Goal: Task Accomplishment & Management: Use online tool/utility

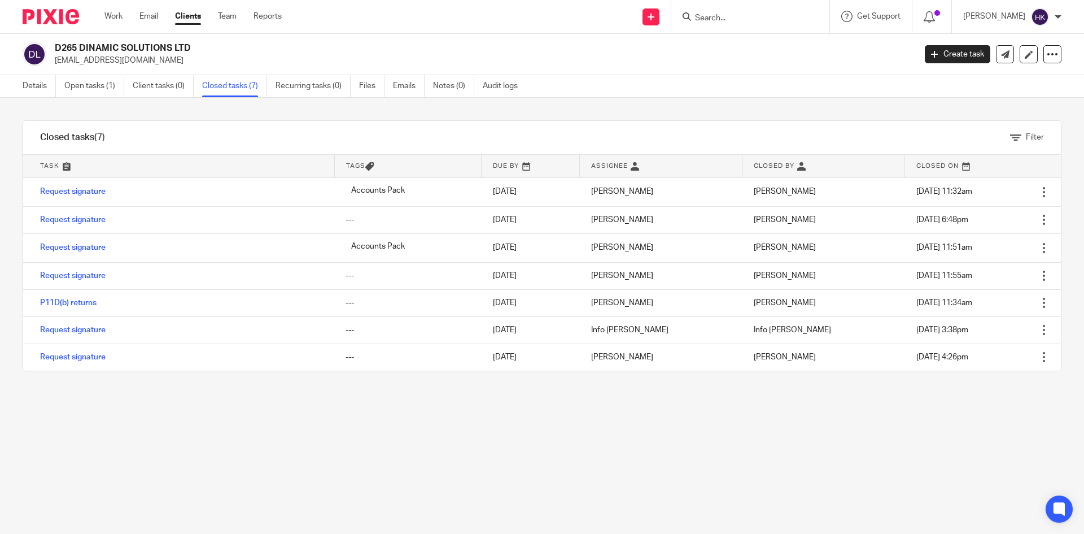
drag, startPoint x: 663, startPoint y: 16, endPoint x: 661, endPoint y: 27, distance: 10.2
click at [655, 19] on icon at bounding box center [651, 17] width 7 height 7
drag, startPoint x: 644, startPoint y: 105, endPoint x: 643, endPoint y: 94, distance: 10.8
click at [644, 105] on link "Request signature" at bounding box center [663, 102] width 79 height 16
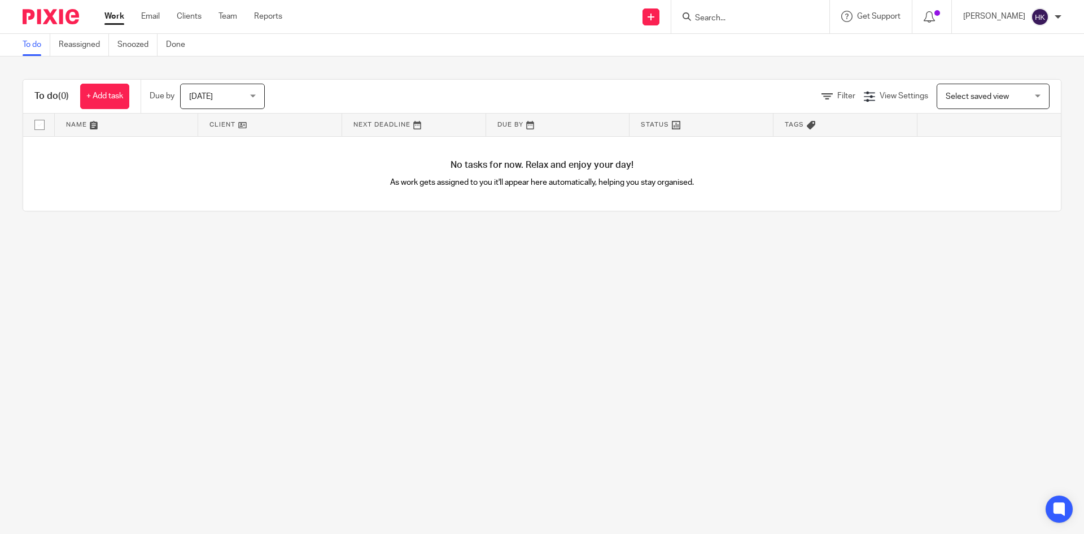
click at [723, 16] on input "Search" at bounding box center [745, 19] width 102 height 10
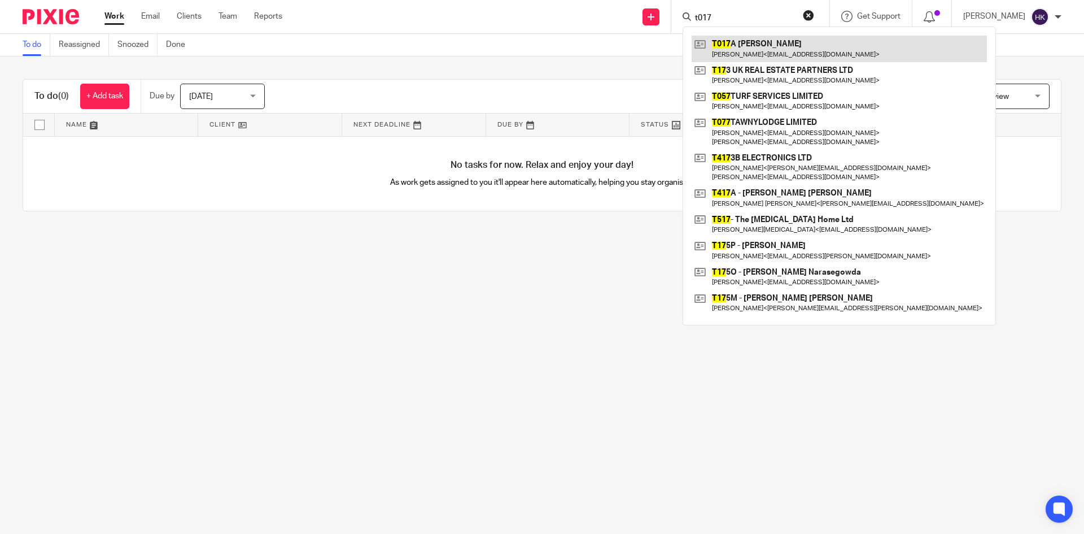
type input "t017"
click at [769, 54] on link at bounding box center [839, 49] width 295 height 26
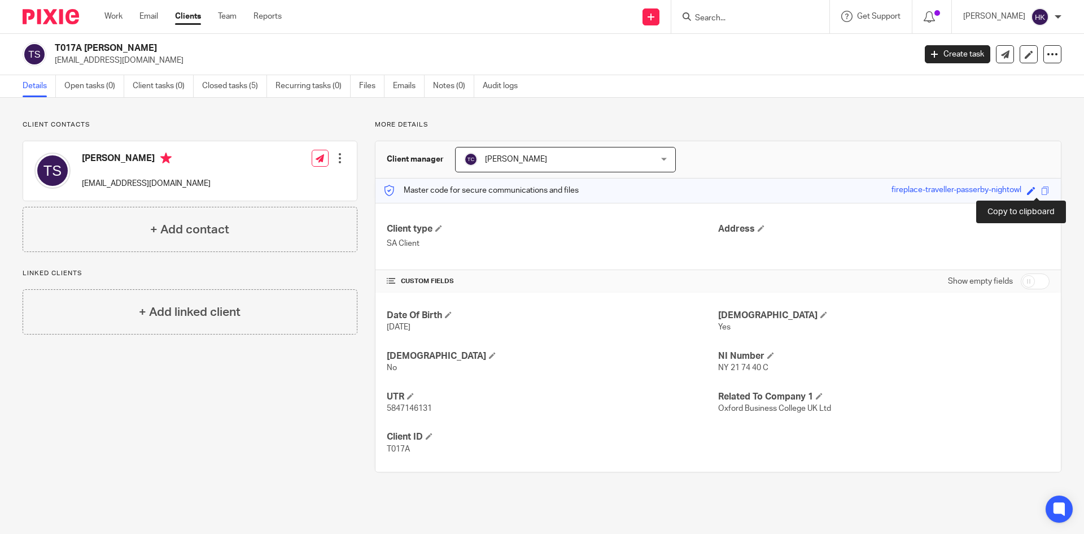
click at [1042, 191] on span at bounding box center [1046, 190] width 8 height 8
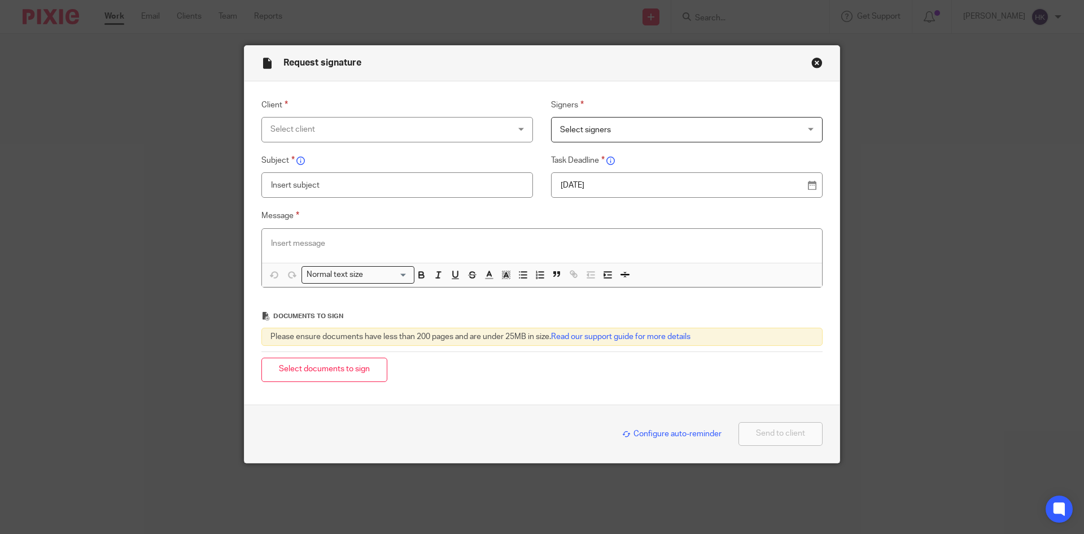
click at [338, 124] on div "Select client" at bounding box center [376, 129] width 210 height 24
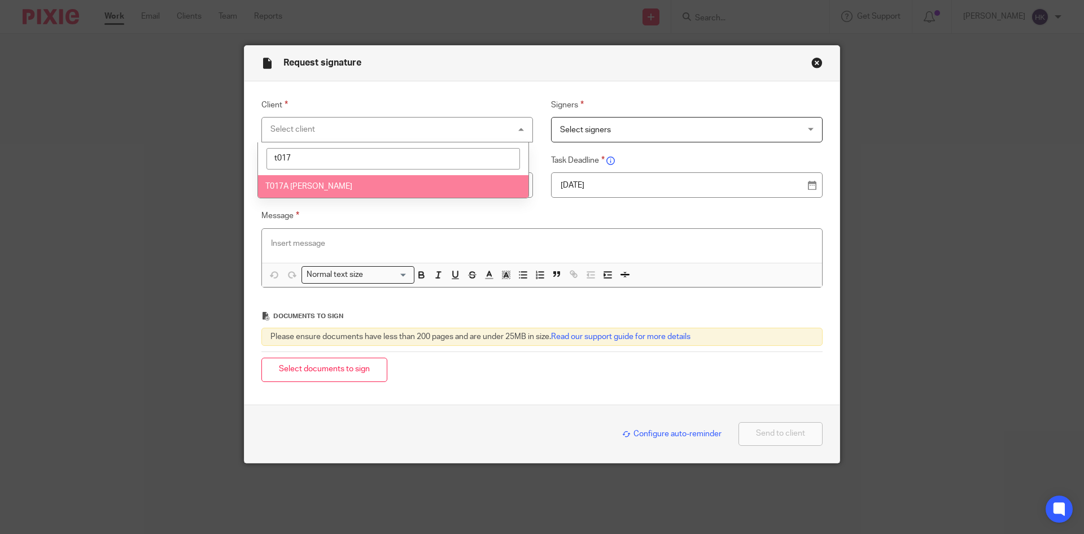
type input "t017"
click at [304, 181] on li "T017A [PERSON_NAME]" at bounding box center [393, 186] width 271 height 23
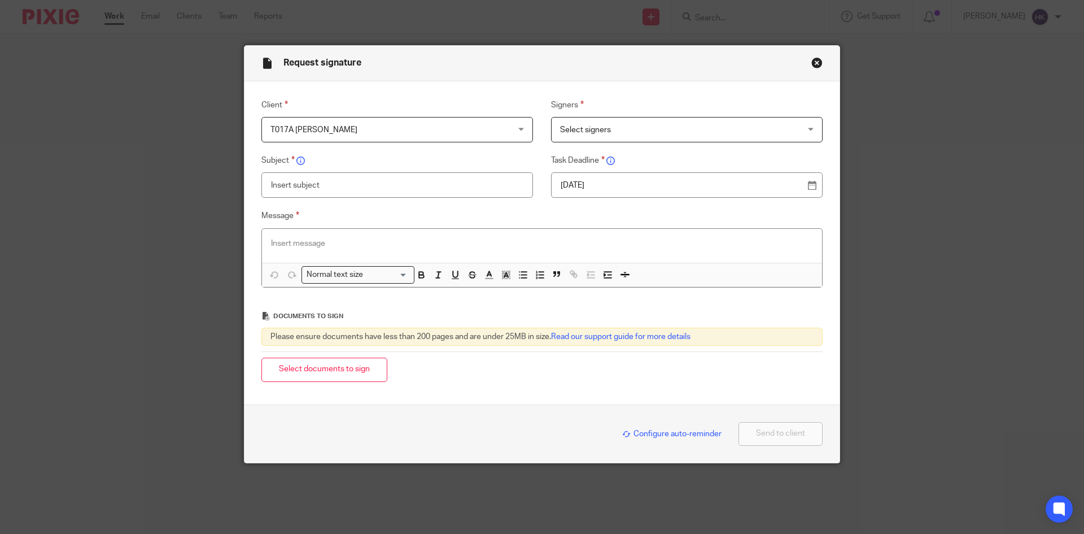
click at [576, 133] on span "Select signers" at bounding box center [585, 130] width 51 height 8
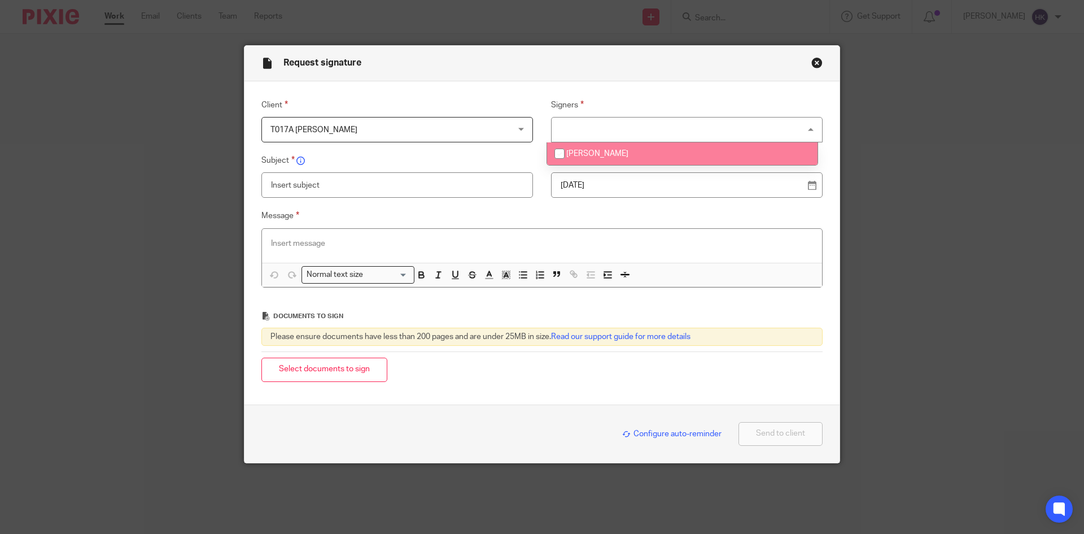
click at [590, 152] on span "[PERSON_NAME]" at bounding box center [598, 154] width 62 height 8
checkbox input "true"
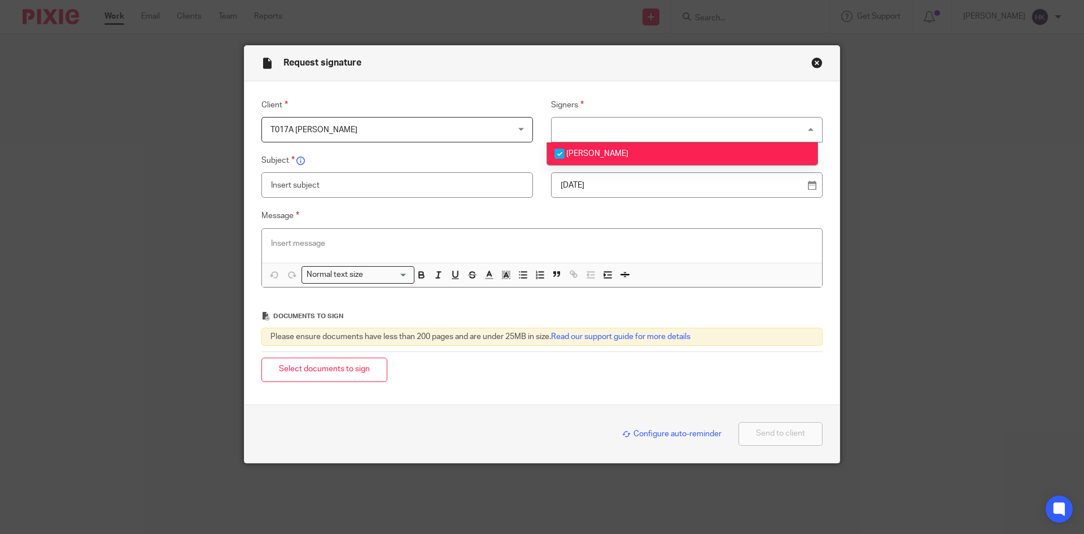
click at [590, 178] on div "26 Aug 2025" at bounding box center [687, 184] width 272 height 25
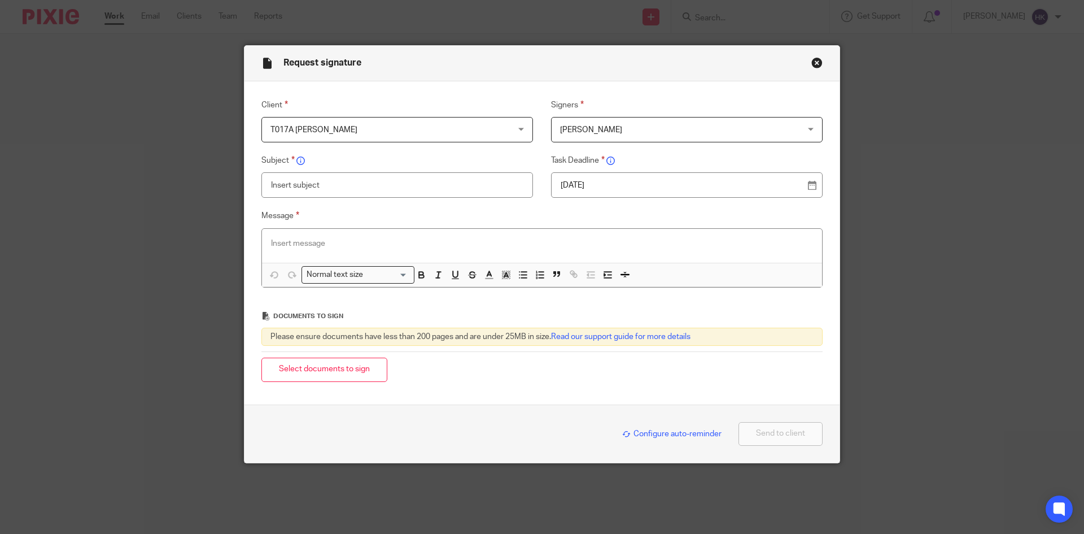
click at [590, 183] on p "26 Aug 2025" at bounding box center [682, 185] width 243 height 11
click at [304, 188] on input "text" at bounding box center [398, 184] width 272 height 25
type input "T017A - Personal Tax Return Pack"
click at [316, 242] on p at bounding box center [542, 243] width 542 height 11
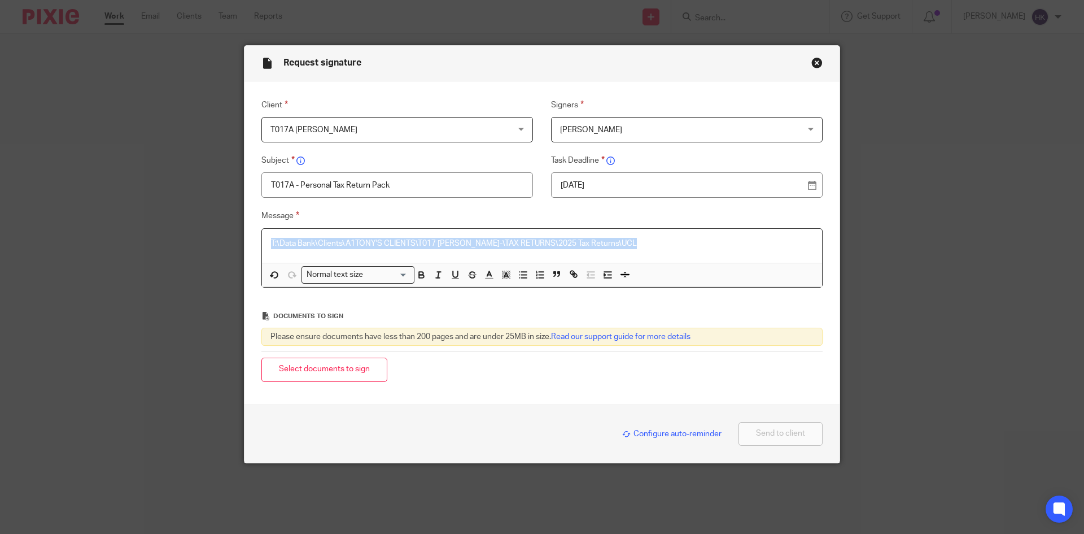
drag, startPoint x: 622, startPoint y: 249, endPoint x: 212, endPoint y: 261, distance: 410.3
click at [212, 261] on div "Request signature Client T017A Ms Titiksha Shah T017A Ms Titiksha Shah 247365 A…" at bounding box center [542, 267] width 1084 height 534
click at [300, 240] on p at bounding box center [542, 243] width 542 height 11
paste div
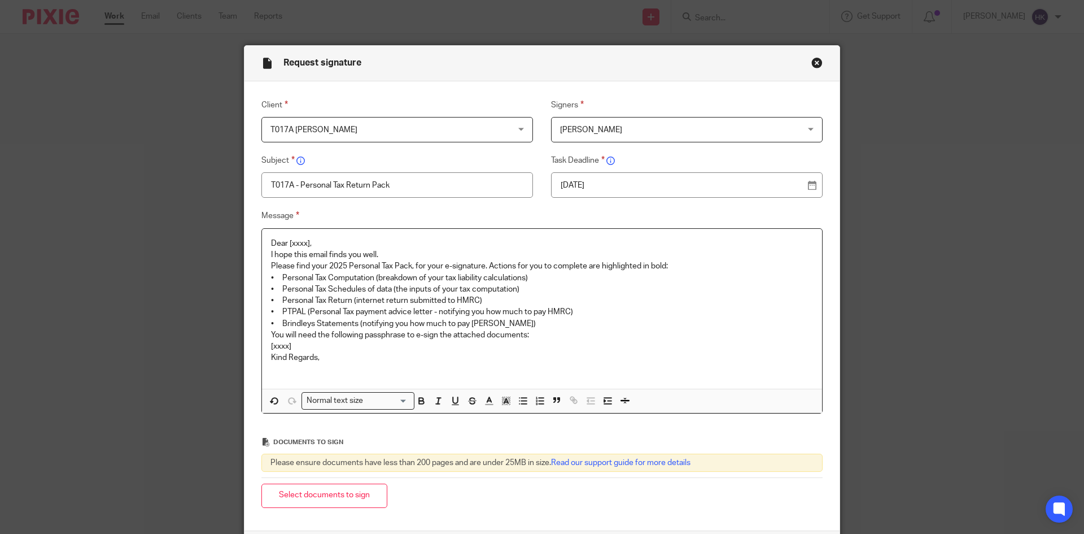
click at [364, 242] on p "Dear [xxxx]," at bounding box center [542, 243] width 542 height 11
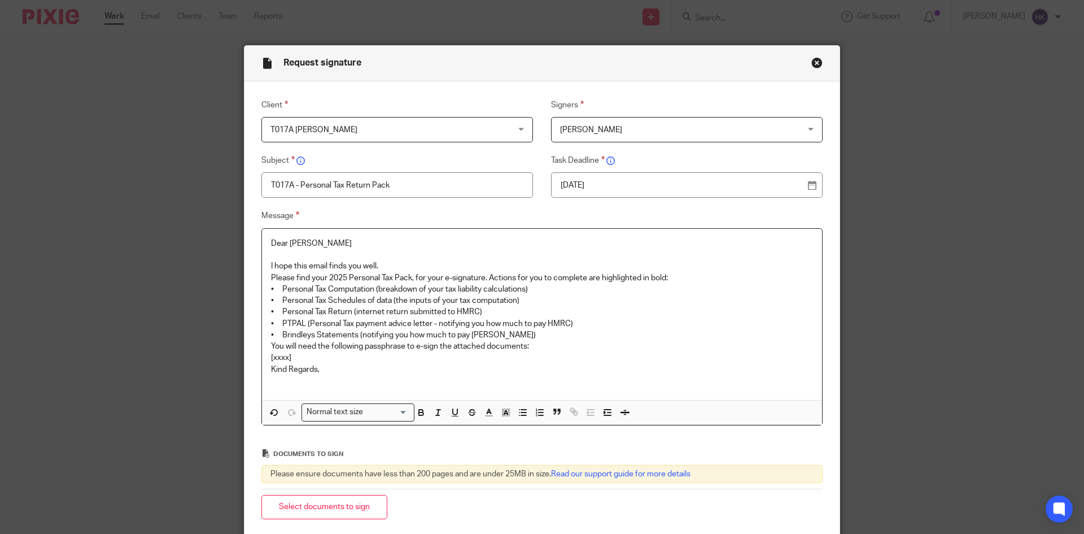
click at [389, 266] on p "I hope this email finds you well." at bounding box center [542, 265] width 542 height 11
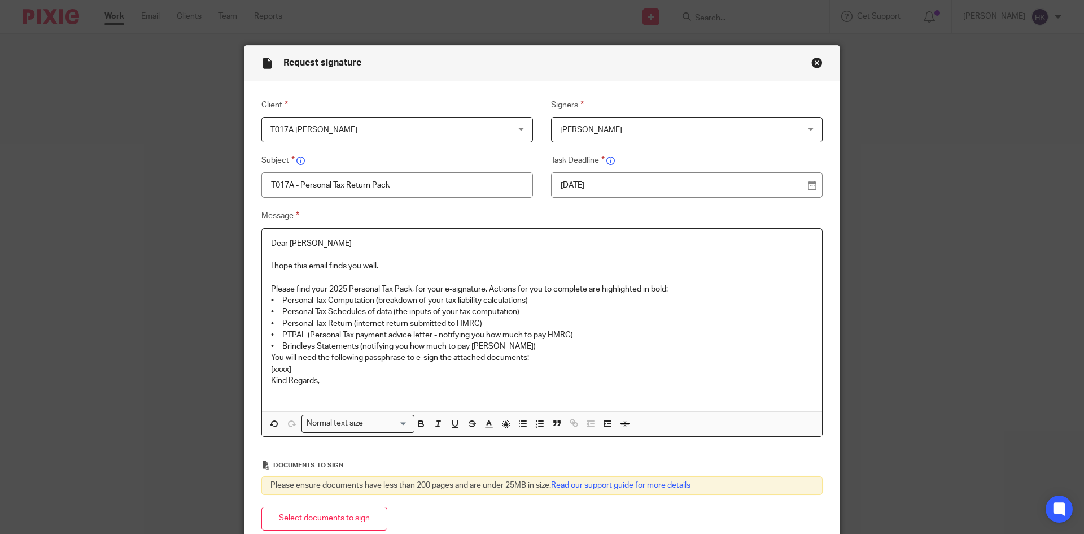
click at [684, 293] on p "Please find your 2025 Personal Tax Pack, for your e-signature. Actions for you …" at bounding box center [542, 289] width 542 height 11
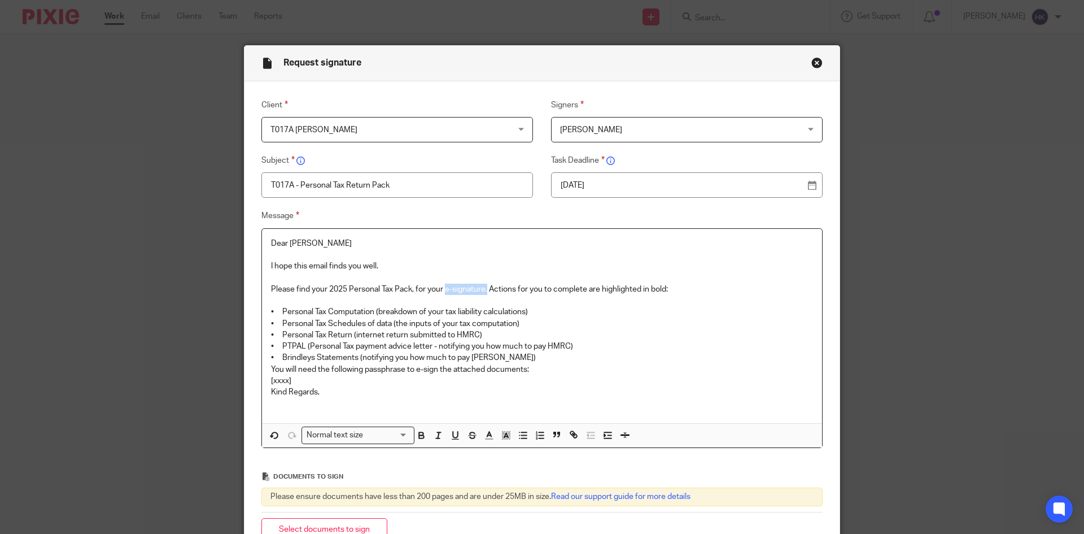
drag, startPoint x: 442, startPoint y: 287, endPoint x: 485, endPoint y: 291, distance: 43.2
click at [485, 291] on p "Please find your 2025 Personal Tax Pack, for your e-signature. Actions for you …" at bounding box center [542, 289] width 542 height 11
drag, startPoint x: 437, startPoint y: 344, endPoint x: 577, endPoint y: 342, distance: 139.5
click at [577, 342] on p "• PTPAL (Personal Tax payment advice letter - notifying you how much to pay HMR…" at bounding box center [542, 346] width 542 height 11
drag, startPoint x: 357, startPoint y: 356, endPoint x: 510, endPoint y: 361, distance: 153.2
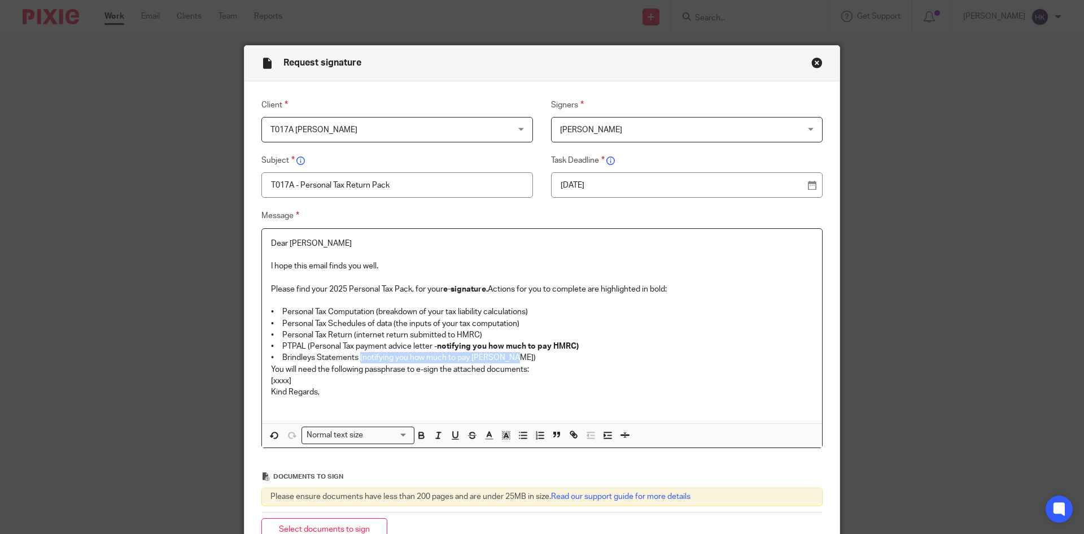
click at [510, 361] on p "• Brindleys Statements (notifying you how much to pay Brindleys)" at bounding box center [542, 357] width 542 height 11
click at [516, 359] on p "• Brindleys Statements (notifying you how much to pay Brindleys)" at bounding box center [542, 357] width 542 height 11
click at [524, 356] on p "• Brindleys Statements (notifying you how much to pay Brindleys)" at bounding box center [542, 357] width 542 height 11
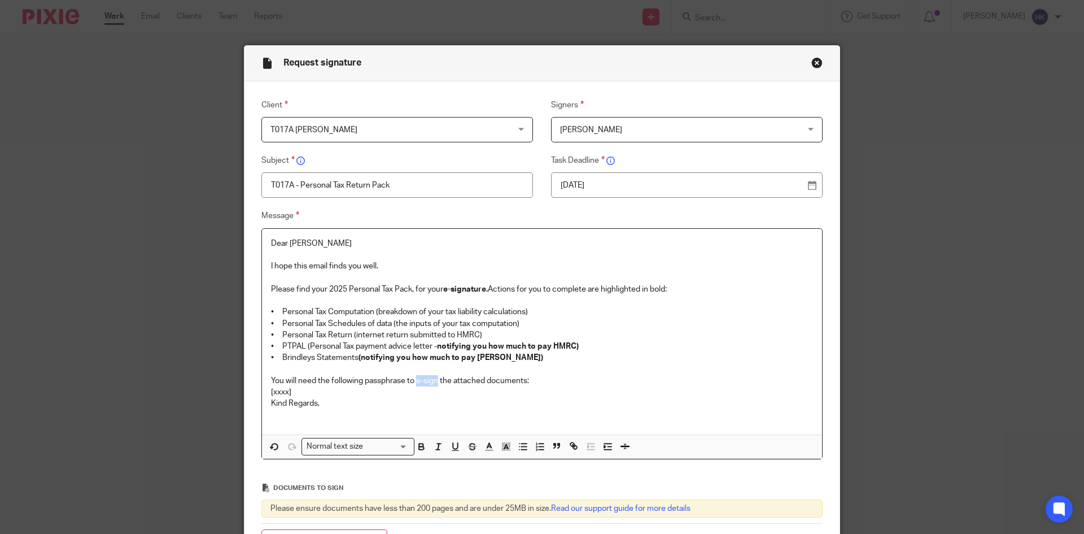
drag, startPoint x: 415, startPoint y: 377, endPoint x: 435, endPoint y: 380, distance: 20.5
click at [435, 380] on p "You will need the following passphrase to e-sign the attached documents:" at bounding box center [542, 380] width 542 height 11
drag, startPoint x: 266, startPoint y: 395, endPoint x: 241, endPoint y: 395, distance: 25.4
click at [244, 395] on div "Message Dear Titiksha I hope this email finds you well. Please find your 2025 P…" at bounding box center [533, 334] width 579 height 250
drag, startPoint x: 406, startPoint y: 393, endPoint x: 256, endPoint y: 394, distance: 149.7
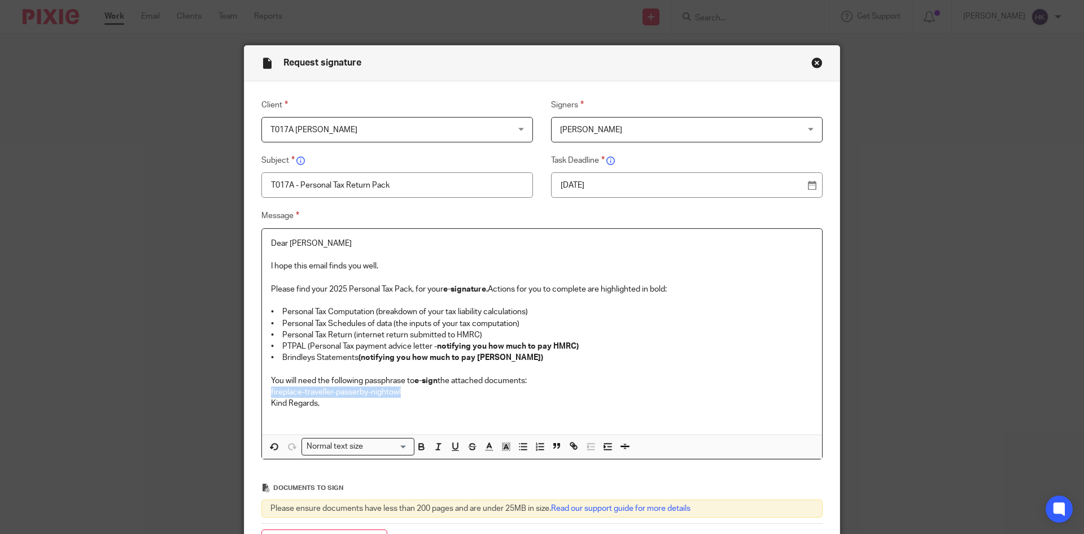
click at [256, 394] on div "Message Dear Titiksha I hope this email finds you well. Please find your 2025 P…" at bounding box center [533, 334] width 579 height 250
click at [314, 445] on div "Normal text size" at bounding box center [355, 445] width 107 height 14
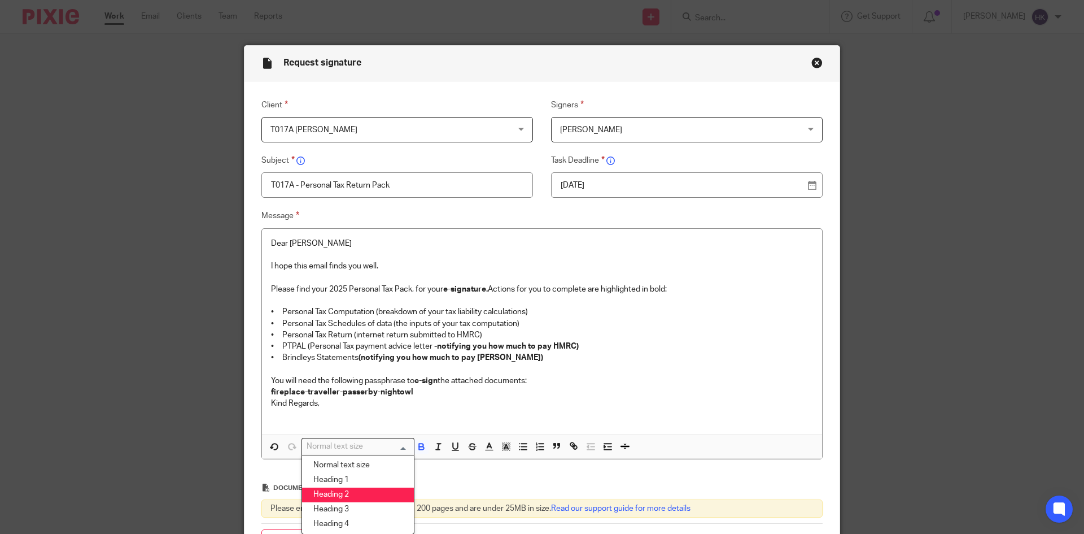
click at [332, 494] on li "Heading 2" at bounding box center [358, 494] width 112 height 15
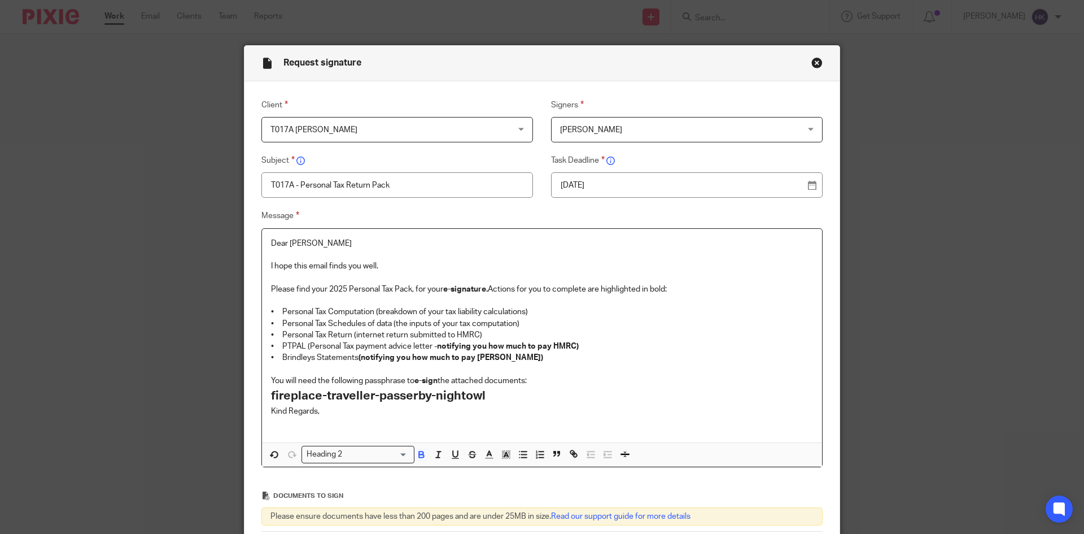
drag, startPoint x: 556, startPoint y: 375, endPoint x: 544, endPoint y: 376, distance: 11.9
click at [555, 375] on p "You will need the following passphrase to e-sign the attached documents:" at bounding box center [542, 380] width 542 height 11
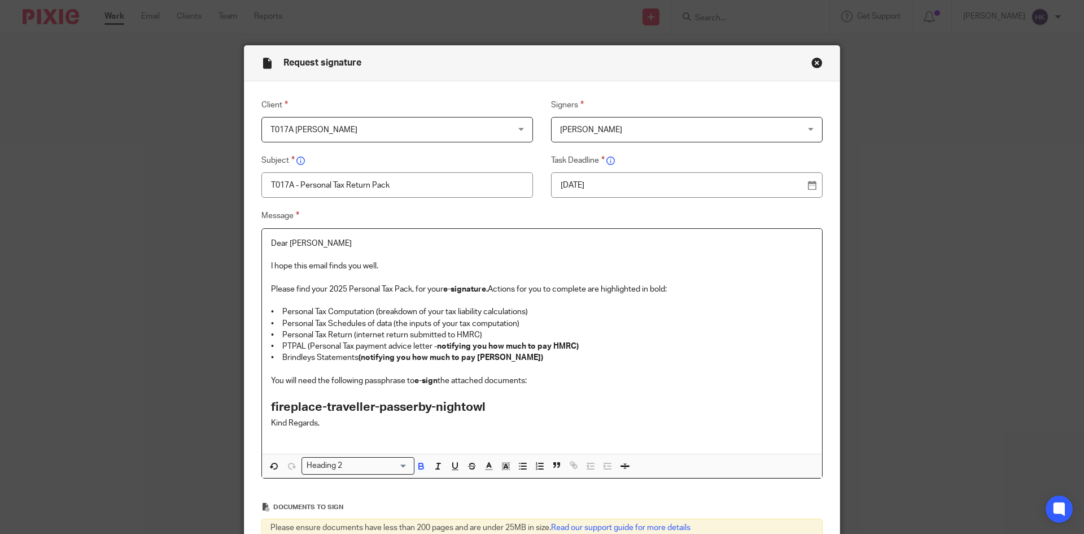
click at [503, 402] on h2 "fireplace-traveller-passerby-nightowl" at bounding box center [542, 407] width 542 height 19
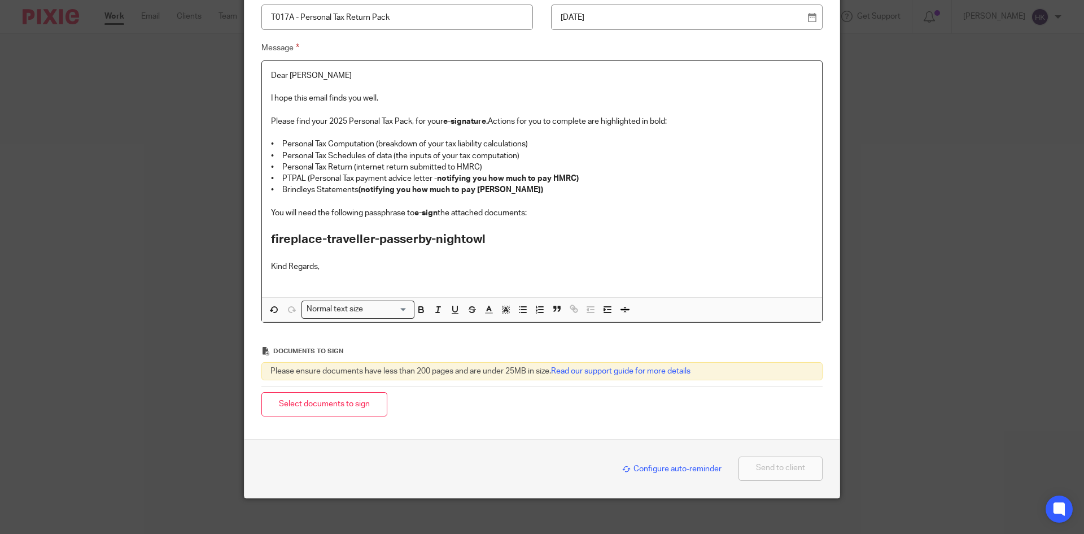
scroll to position [169, 0]
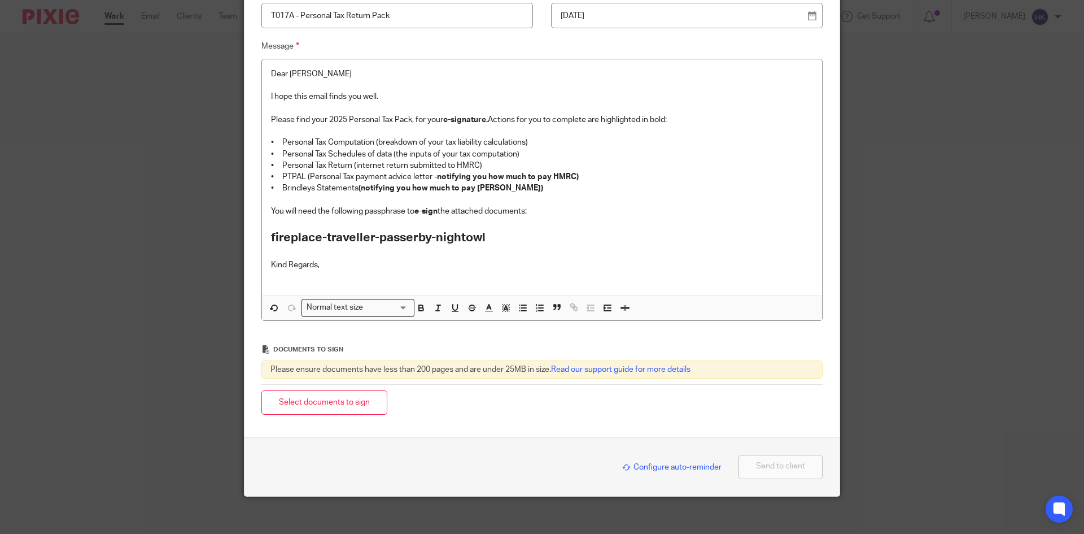
drag, startPoint x: 323, startPoint y: 395, endPoint x: 1084, endPoint y: 321, distance: 765.0
click at [326, 395] on button "Select documents to sign" at bounding box center [325, 402] width 126 height 24
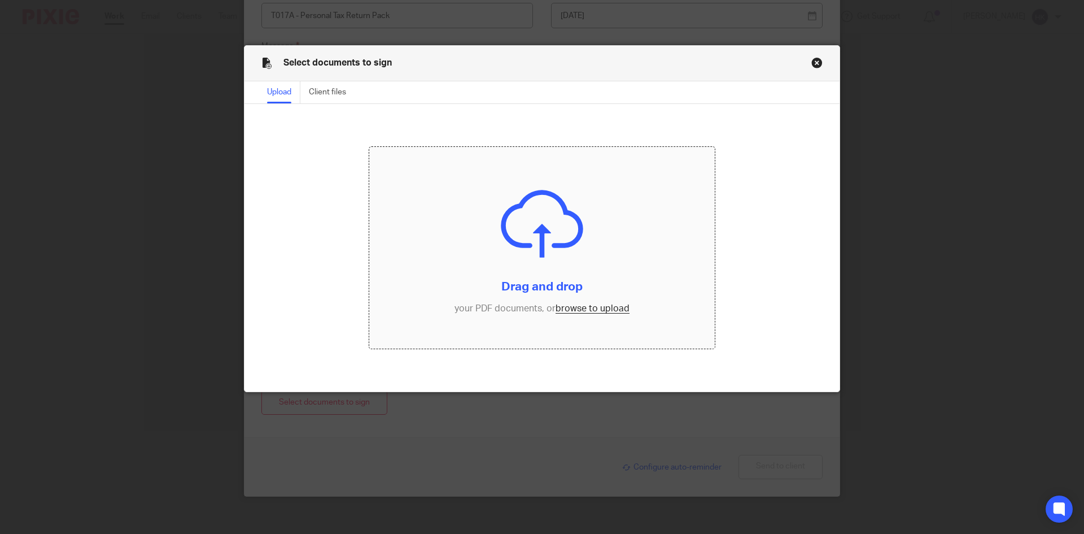
click at [614, 304] on input "file" at bounding box center [542, 248] width 346 height 202
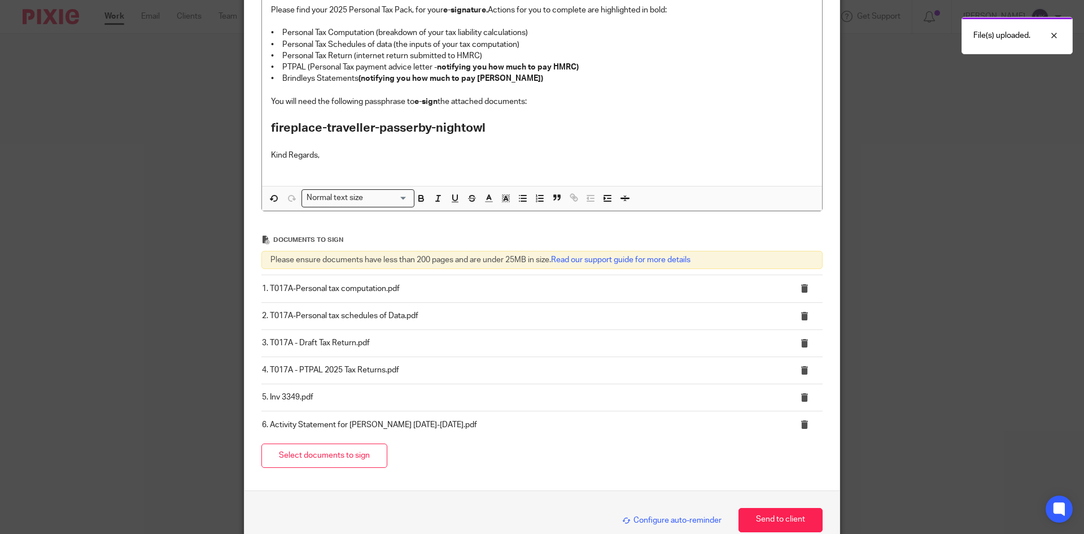
scroll to position [282, 0]
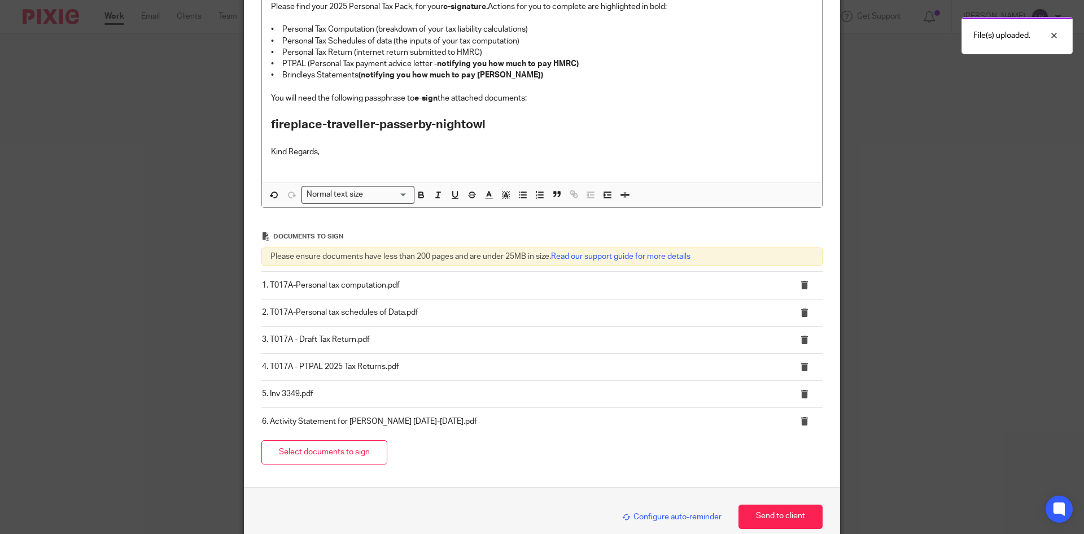
click at [669, 515] on span "Configure auto-reminder" at bounding box center [671, 517] width 99 height 8
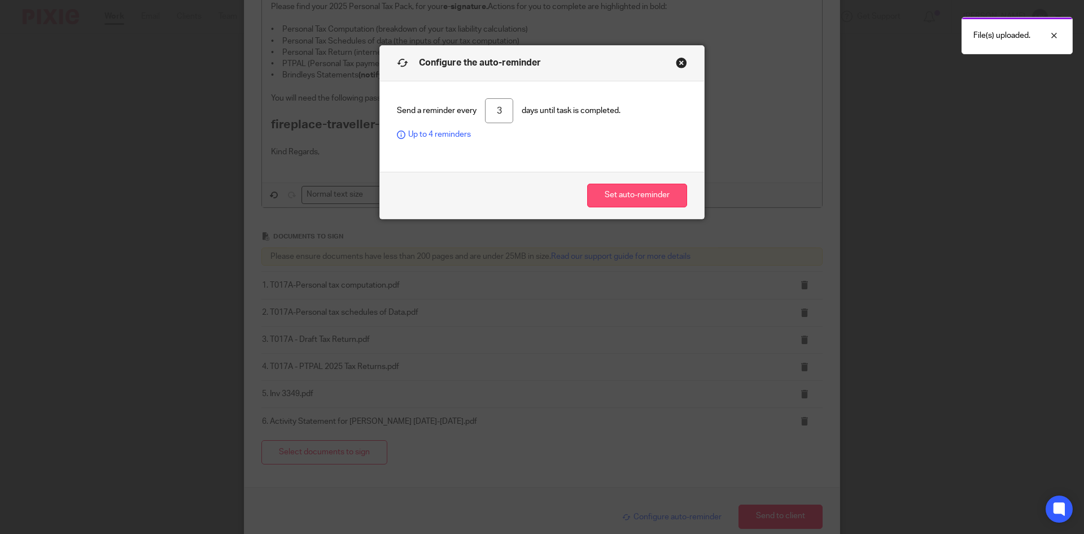
click at [628, 190] on button "Set auto-reminder" at bounding box center [637, 196] width 100 height 24
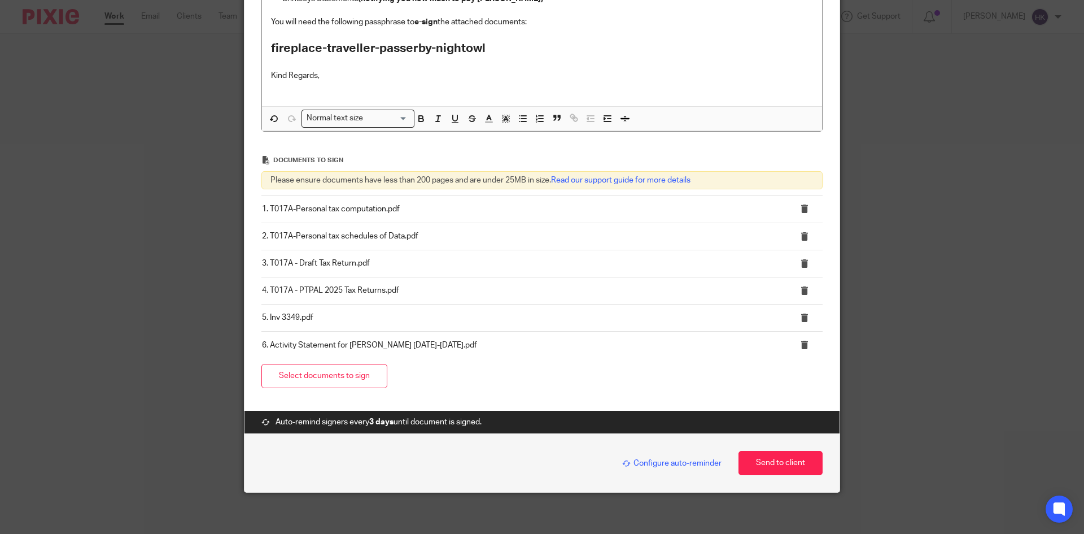
scroll to position [363, 0]
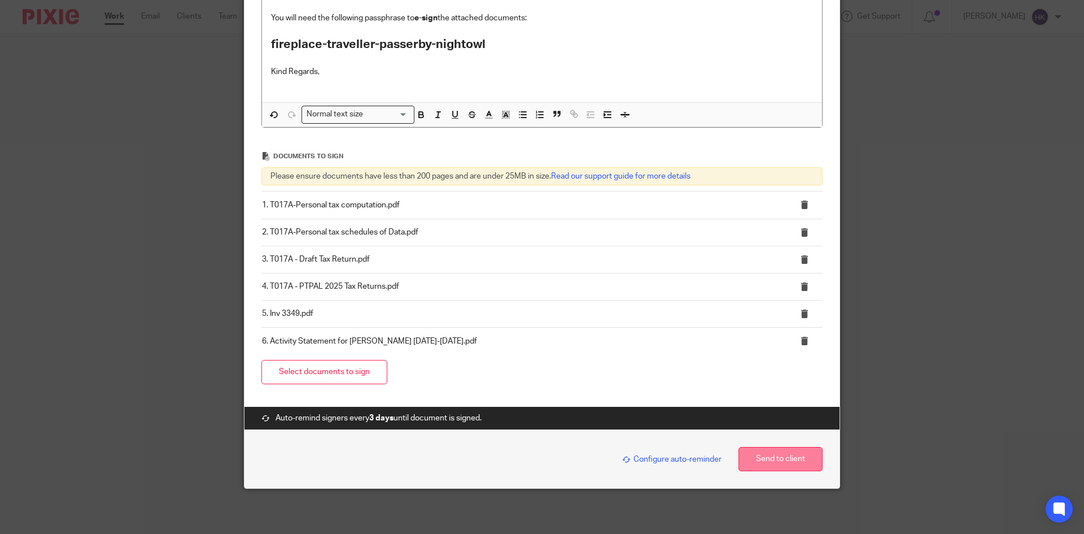
click at [759, 461] on button "Send to client" at bounding box center [781, 459] width 84 height 24
